Goal: Find specific page/section: Find specific page/section

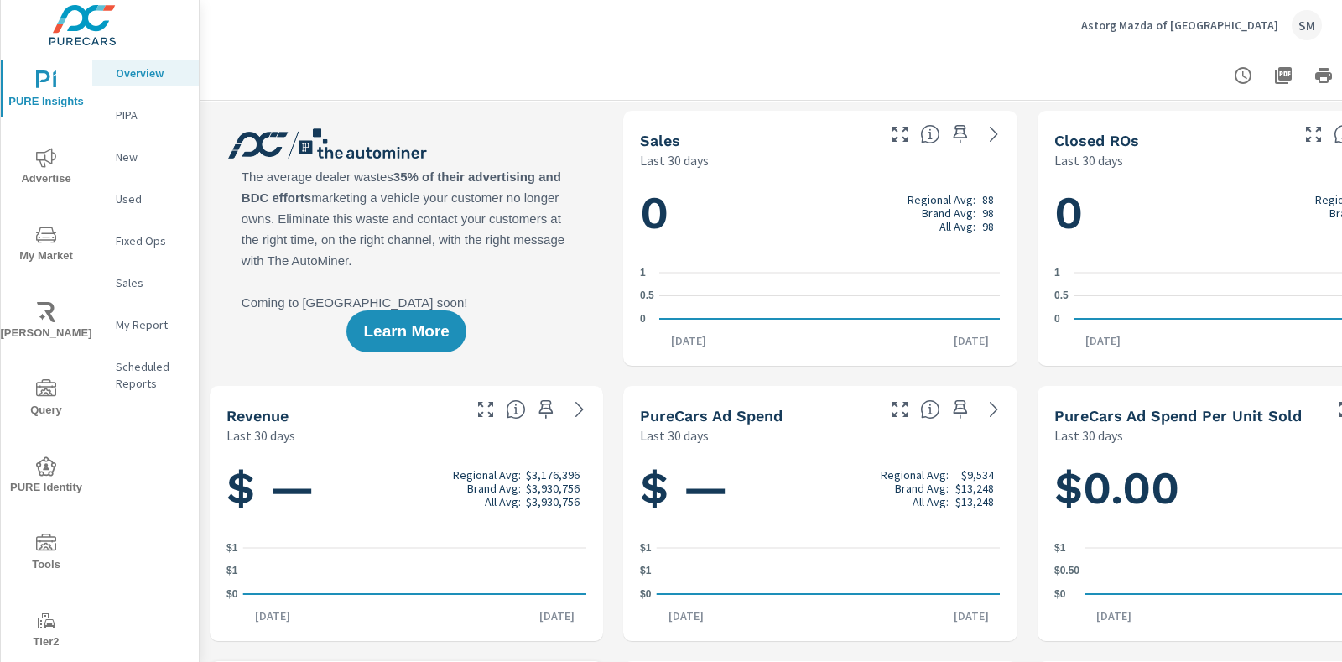
click at [38, 228] on icon "nav menu" at bounding box center [46, 235] width 20 height 20
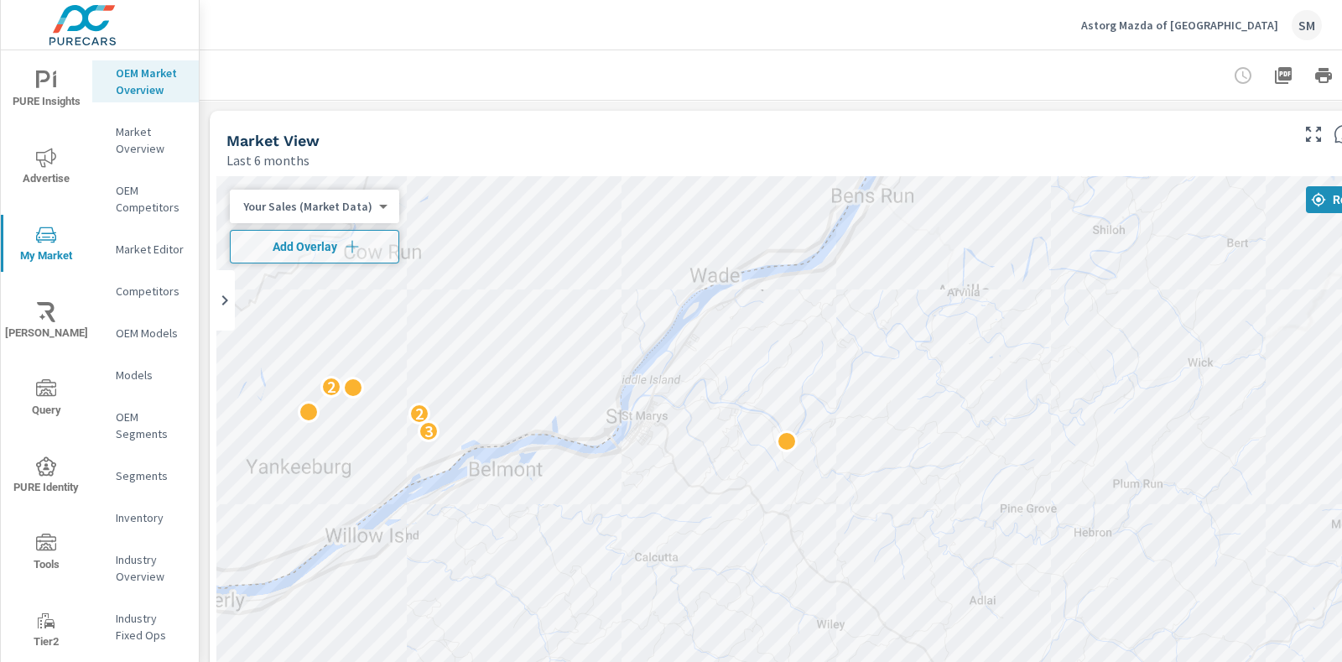
click at [844, 81] on div at bounding box center [820, 74] width 1201 height 49
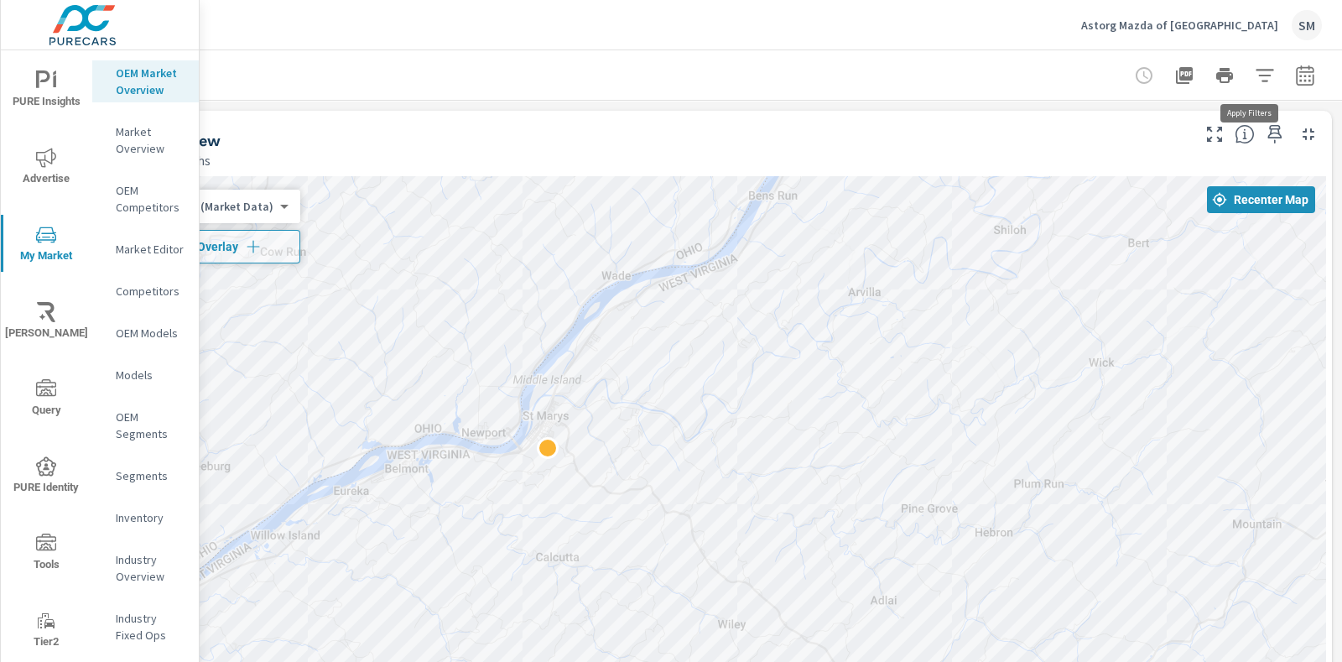
click at [1254, 77] on icon "button" at bounding box center [1264, 75] width 20 height 20
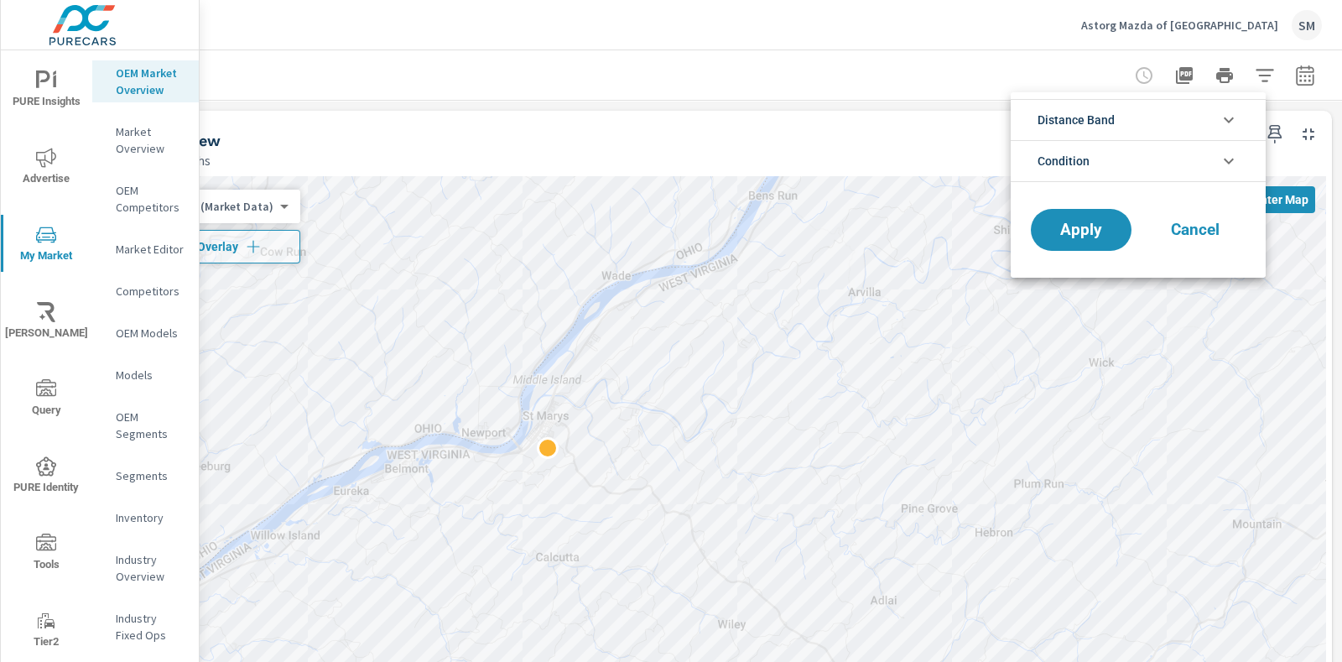
click at [683, 56] on div at bounding box center [671, 331] width 1342 height 662
